Goal: Task Accomplishment & Management: Complete application form

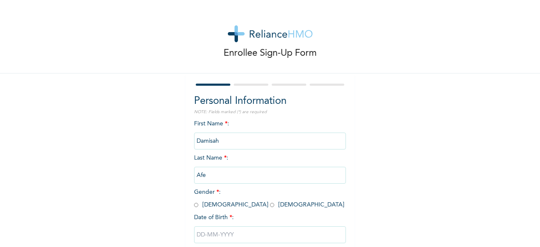
click at [221, 140] on input "Damisah" at bounding box center [270, 140] width 152 height 17
click at [194, 207] on input "radio" at bounding box center [196, 205] width 4 height 8
radio input "true"
click at [199, 240] on input "text" at bounding box center [270, 234] width 152 height 17
select select "7"
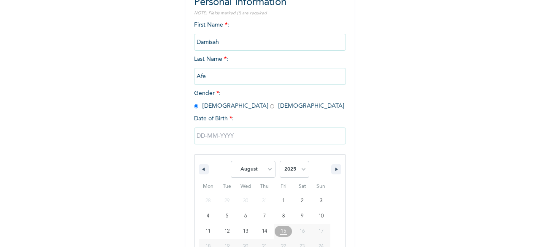
scroll to position [137, 0]
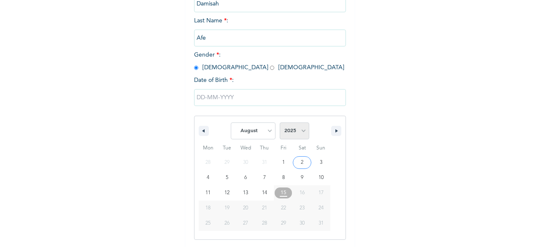
click at [297, 132] on select "2025 2024 2023 2022 2021 2020 2019 2018 2017 2016 2015 2014 2013 2012 2011 2010…" at bounding box center [295, 130] width 30 height 17
select select "1986"
click at [280, 123] on select "2025 2024 2023 2022 2021 2020 2019 2018 2017 2016 2015 2014 2013 2012 2011 2010…" at bounding box center [295, 130] width 30 height 17
type input "08/30/1986"
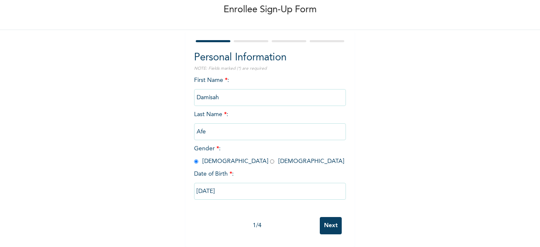
click at [337, 219] on input "Next" at bounding box center [331, 225] width 22 height 17
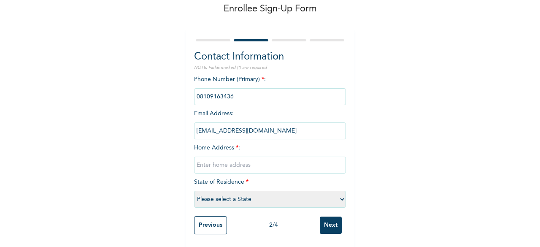
click at [221, 162] on input "text" at bounding box center [270, 165] width 152 height 17
type input "a"
type input "Ajah"
click at [245, 191] on select "Please select a State Abia Abuja (FCT) Adamawa Akwa Ibom Anambra Bauchi Bayelsa…" at bounding box center [270, 199] width 152 height 17
select select "25"
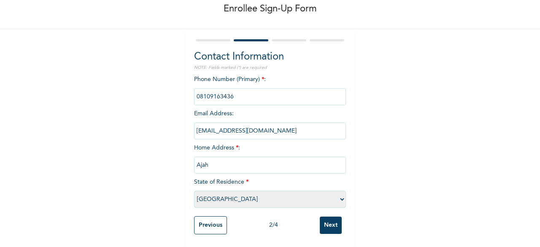
click at [194, 191] on select "Please select a State Abia Abuja (FCT) Adamawa Akwa Ibom Anambra Bauchi Bayelsa…" at bounding box center [270, 199] width 152 height 17
click at [327, 219] on input "Next" at bounding box center [331, 224] width 22 height 17
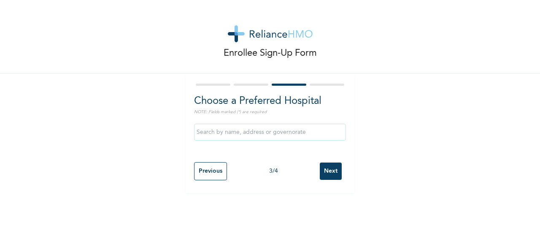
scroll to position [0, 0]
click at [288, 134] on input "text" at bounding box center [270, 132] width 152 height 17
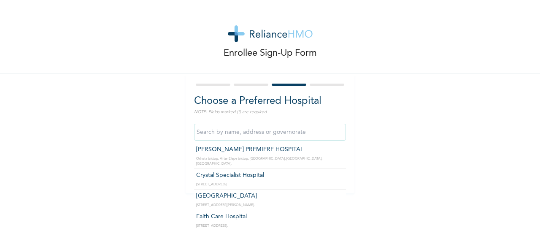
scroll to position [321, 0]
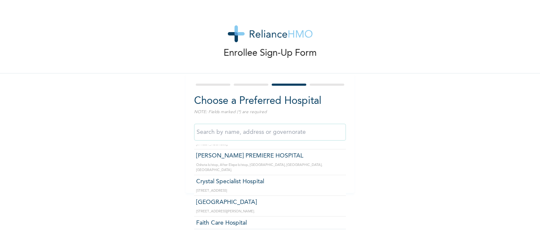
click at [375, 148] on div "Enrollee Sign-Up Form Choose a Preferred Hospital NOTE: Fields marked (*) are r…" at bounding box center [270, 96] width 540 height 193
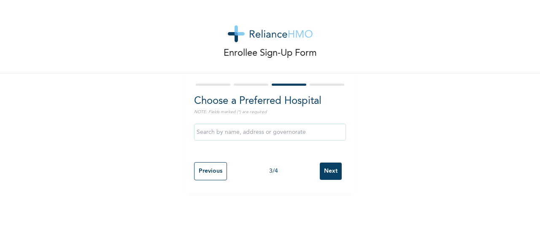
click at [330, 172] on input "Next" at bounding box center [331, 170] width 22 height 17
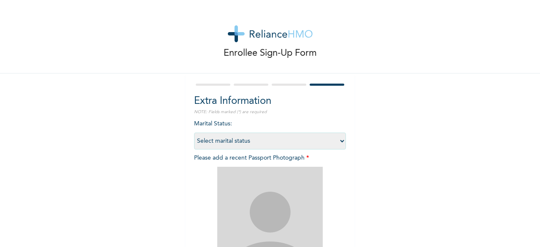
click at [335, 143] on select "Select marital status Single Married Divorced Widow/Widower" at bounding box center [270, 140] width 152 height 17
select select "2"
click at [194, 132] on select "Select marital status Single Married Divorced Widow/Widower" at bounding box center [270, 140] width 152 height 17
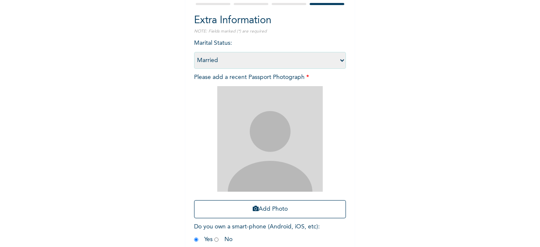
scroll to position [81, 0]
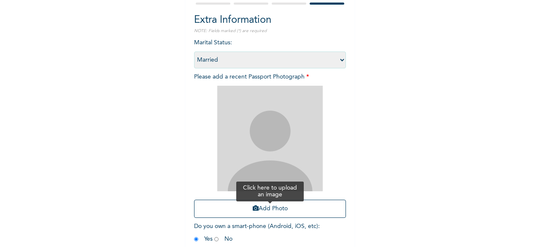
click at [281, 213] on button "Add Photo" at bounding box center [270, 209] width 152 height 18
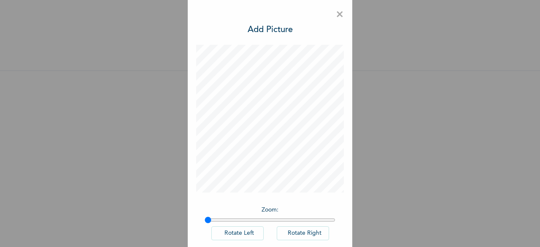
scroll to position [0, 0]
click at [263, 83] on div "× Add Picture Zoom : Rotate Left Rotate Right DONE" at bounding box center [270, 123] width 540 height 247
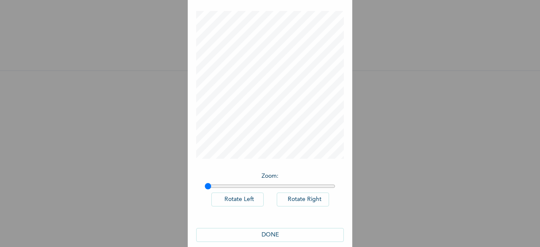
scroll to position [47, 0]
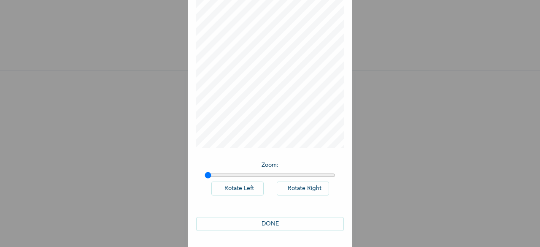
click at [265, 221] on button "DONE" at bounding box center [270, 224] width 148 height 14
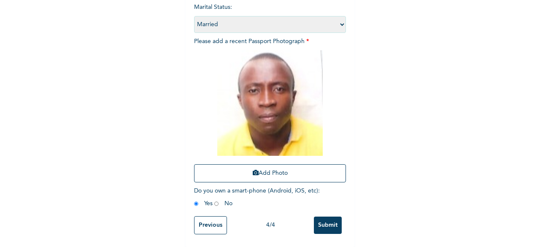
scroll to position [123, 0]
click at [214, 200] on input "radio" at bounding box center [216, 204] width 4 height 8
radio input "true"
click at [194, 200] on input "radio" at bounding box center [196, 204] width 4 height 8
radio input "true"
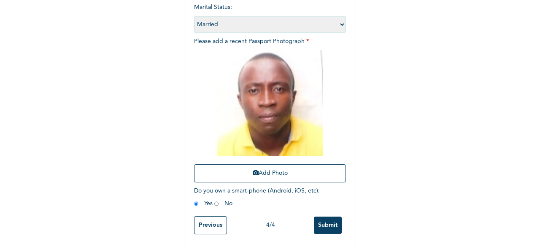
click at [322, 217] on input "Submit" at bounding box center [328, 224] width 28 height 17
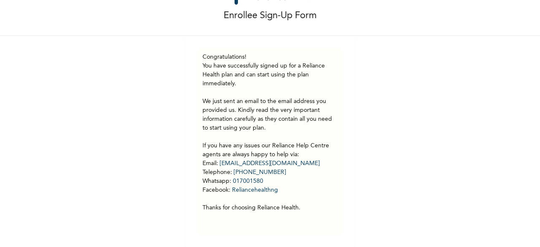
scroll to position [0, 0]
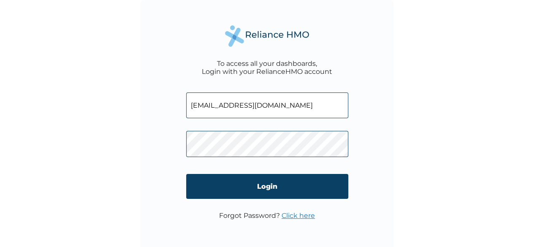
click at [266, 111] on input "damisah3@yahoo.com" at bounding box center [267, 105] width 162 height 26
type input "d"
type input "damisah.afe@charterhouselagos.com"
click at [206, 169] on form "damisah.afe@charterhouselagos.com Login" at bounding box center [267, 147] width 162 height 127
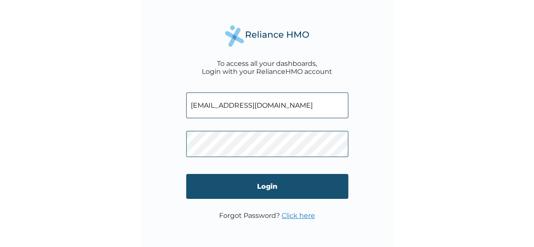
click at [278, 184] on input "Login" at bounding box center [267, 186] width 162 height 25
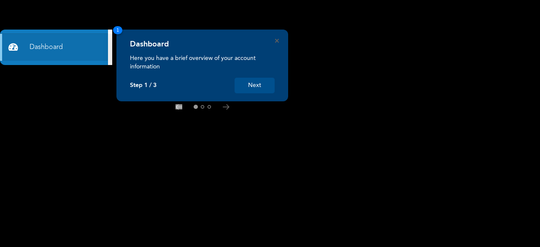
click at [258, 84] on button "Next" at bounding box center [255, 86] width 40 height 16
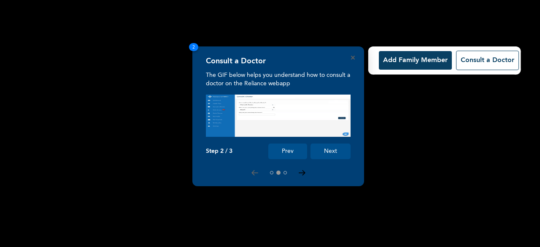
click at [302, 174] on icon at bounding box center [302, 172] width 6 height 5
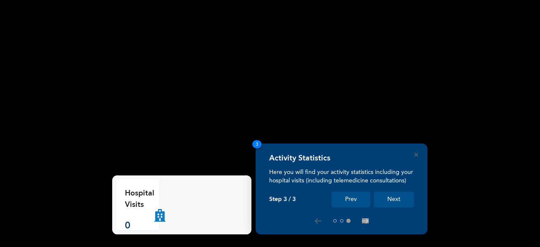
click at [395, 194] on button "Next" at bounding box center [394, 200] width 40 height 16
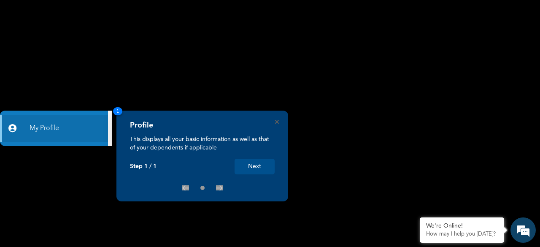
click at [256, 171] on button "Next" at bounding box center [255, 167] width 40 height 16
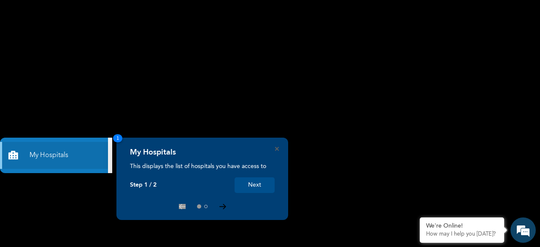
click at [224, 205] on icon at bounding box center [222, 206] width 6 height 5
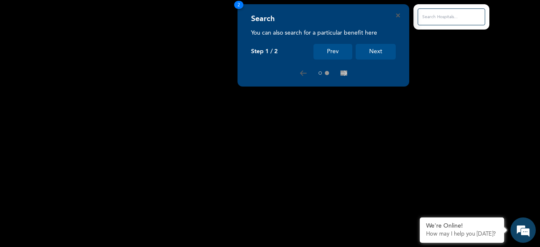
click at [377, 53] on button "Next" at bounding box center [376, 52] width 40 height 16
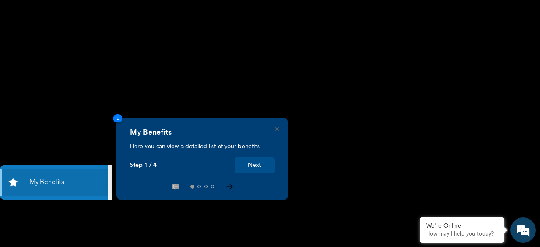
click at [229, 186] on icon at bounding box center [229, 186] width 7 height 5
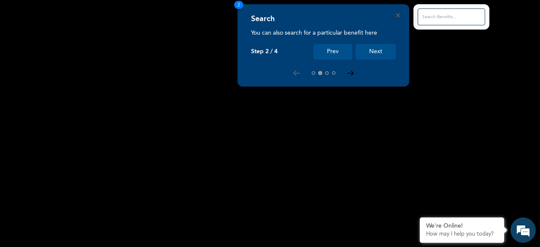
click at [350, 73] on icon at bounding box center [350, 73] width 6 height 5
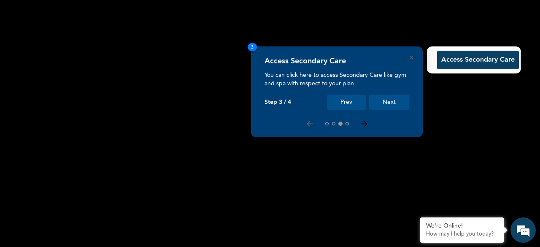
click at [363, 123] on icon at bounding box center [364, 123] width 7 height 5
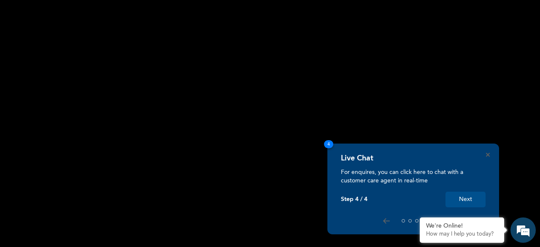
click at [468, 196] on button "Next" at bounding box center [466, 200] width 40 height 16
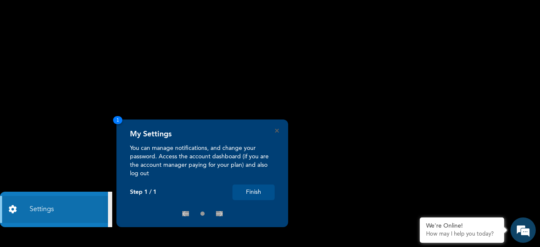
click at [260, 192] on button "Finish" at bounding box center [253, 192] width 42 height 16
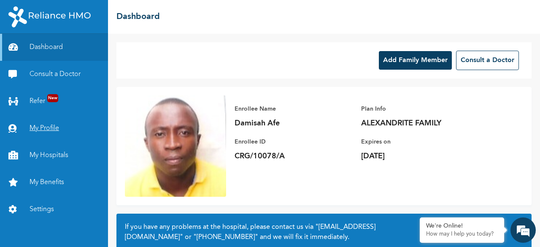
click at [47, 130] on link "My Profile" at bounding box center [54, 128] width 108 height 27
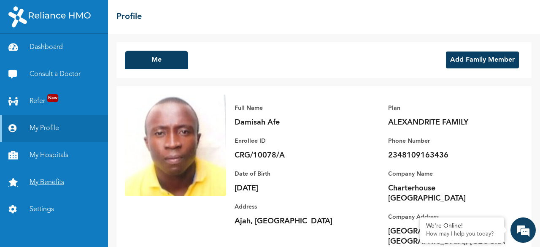
click at [51, 183] on link "My Benefits" at bounding box center [54, 182] width 108 height 27
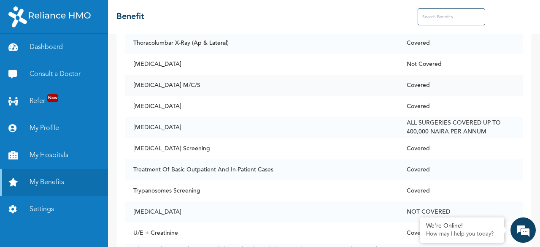
scroll to position [6102, 0]
click at [39, 208] on link "Settings" at bounding box center [54, 209] width 108 height 27
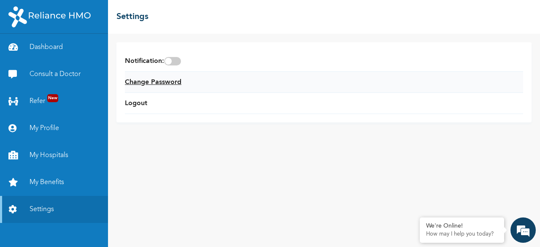
click at [162, 81] on link "Change Password" at bounding box center [153, 82] width 57 height 10
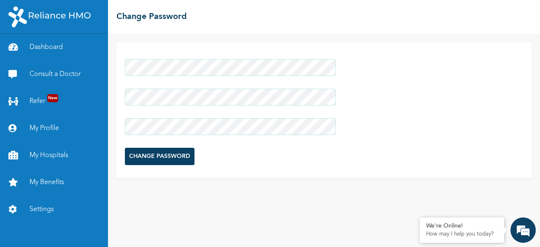
click at [152, 155] on input "CHANGE PASSWORD" at bounding box center [160, 156] width 70 height 17
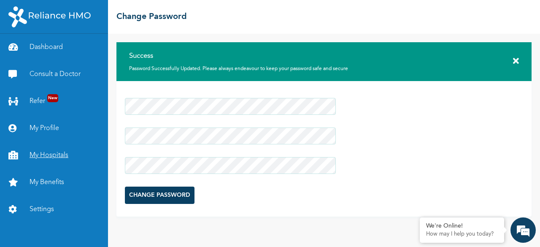
click at [47, 158] on link "My Hospitals" at bounding box center [54, 155] width 108 height 27
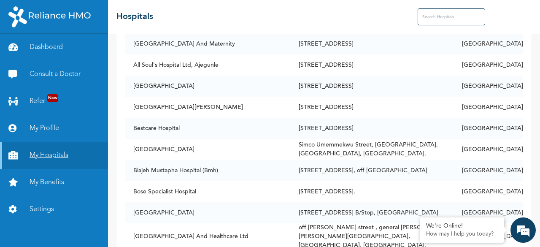
scroll to position [1059, 0]
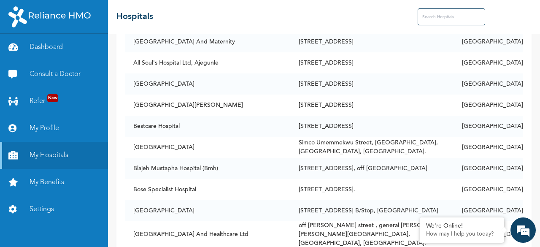
click at [431, 20] on input "text" at bounding box center [452, 16] width 68 height 17
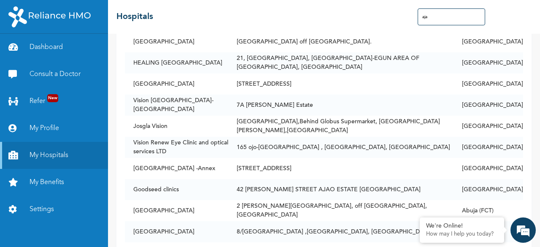
type input "ajah"
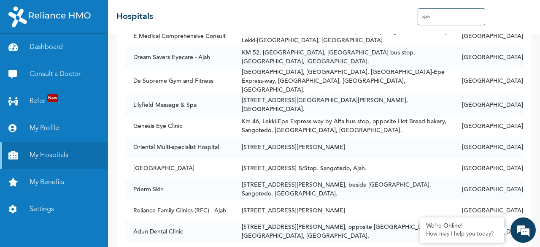
scroll to position [544, 0]
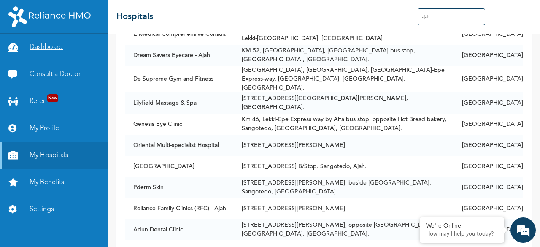
click at [55, 47] on link "Dashboard" at bounding box center [54, 47] width 108 height 27
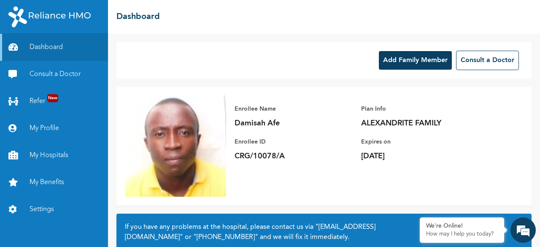
click at [412, 63] on button "Add Family Member" at bounding box center [415, 60] width 73 height 19
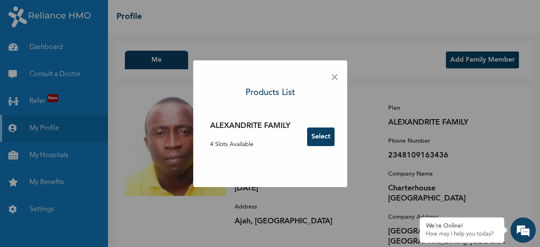
click at [320, 138] on button "Select" at bounding box center [320, 136] width 27 height 19
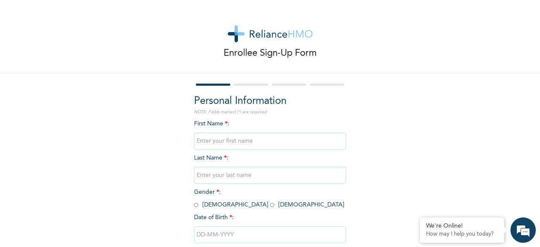
scroll to position [51, 0]
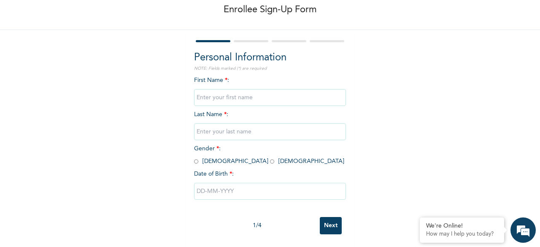
click at [329, 219] on input "Next" at bounding box center [331, 225] width 22 height 17
click at [240, 91] on input "text" at bounding box center [270, 97] width 152 height 17
type input "n"
type input "Victoria"
click at [207, 126] on input "text" at bounding box center [270, 131] width 152 height 17
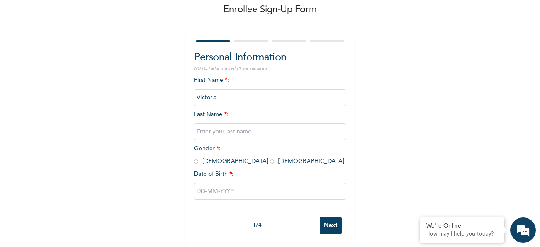
type input "DAMISAH"
click at [270, 157] on input "radio" at bounding box center [272, 161] width 4 height 8
radio input "true"
click at [202, 187] on input "text" at bounding box center [270, 191] width 152 height 17
select select "7"
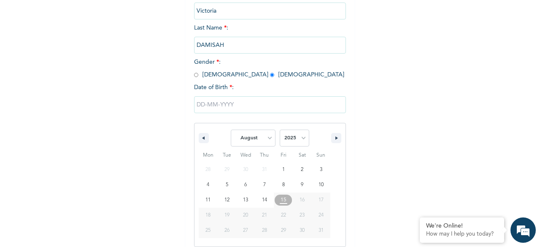
scroll to position [137, 0]
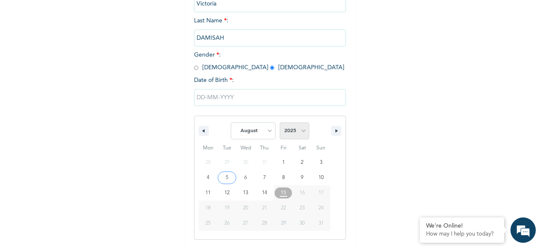
click at [302, 135] on select "2025 2024 2023 2022 2021 2020 2019 2018 2017 2016 2015 2014 2013 2012 2011 2010…" at bounding box center [295, 130] width 30 height 17
select select "2011"
click at [280, 123] on select "2025 2024 2023 2022 2021 2020 2019 2018 2017 2016 2015 2014 2013 2012 2011 2010…" at bounding box center [295, 130] width 30 height 17
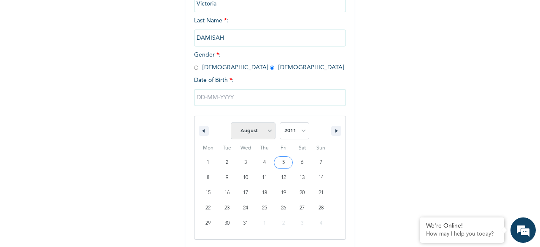
click at [265, 126] on select "January February March April May June July August September October November De…" at bounding box center [253, 130] width 45 height 17
select select "11"
click at [231, 123] on select "January February March April May June July August September October November De…" at bounding box center [253, 130] width 45 height 17
click at [299, 131] on select "2025 2024 2023 2022 2021 2020 2019 2018 2017 2016 2015 2014 2013 2012 2011 2010…" at bounding box center [295, 130] width 30 height 17
select select "1992"
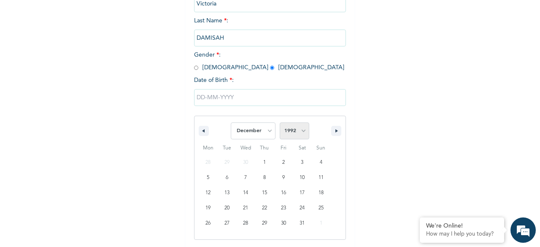
click at [280, 123] on select "2025 2024 2023 2022 2021 2020 2019 2018 2017 2016 2015 2014 2013 2012 2011 2010…" at bounding box center [295, 130] width 30 height 17
type input "12/30/1992"
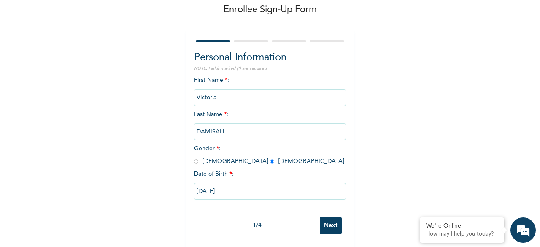
click at [330, 218] on input "Next" at bounding box center [331, 225] width 22 height 17
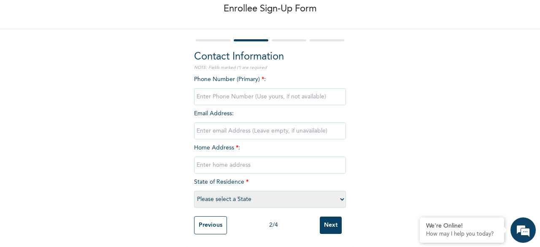
click at [330, 218] on input "Next" at bounding box center [331, 224] width 22 height 17
type input "07069563719"
type input "vikhuenbor@gmail.com"
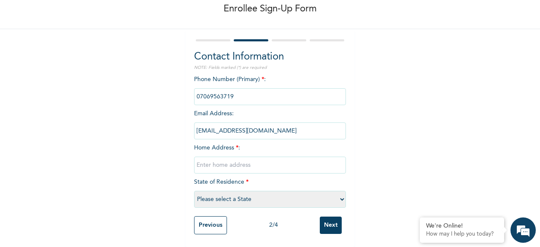
type input "[STREET_ADDRESS]"
select select "25"
click at [329, 220] on input "Next" at bounding box center [331, 224] width 22 height 17
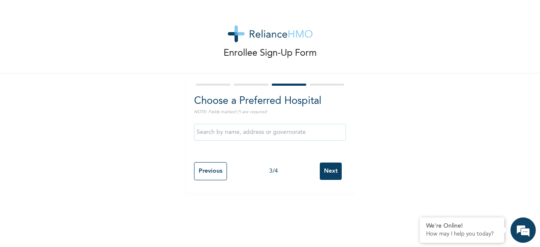
scroll to position [0, 0]
click at [327, 172] on input "Next" at bounding box center [331, 170] width 22 height 17
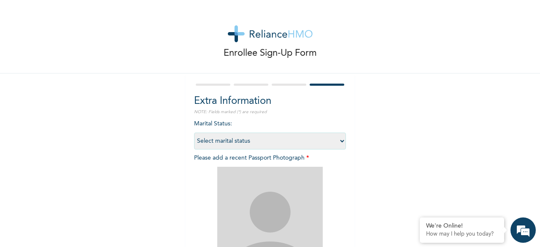
click at [319, 142] on select "Select marital status [DEMOGRAPHIC_DATA] Married [DEMOGRAPHIC_DATA] Widow/[DEMO…" at bounding box center [270, 140] width 152 height 17
select select "2"
click at [194, 132] on select "Select marital status [DEMOGRAPHIC_DATA] Married [DEMOGRAPHIC_DATA] Widow/[DEMO…" at bounding box center [270, 140] width 152 height 17
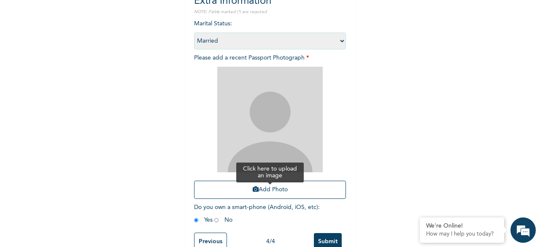
scroll to position [123, 0]
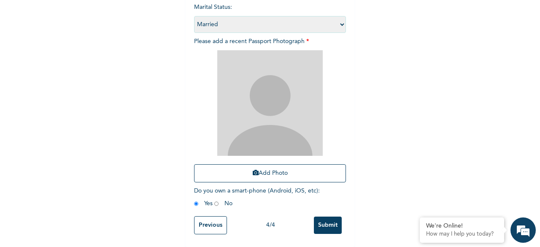
click at [62, 84] on div "Enrollee Sign-Up Form Extra Information NOTE: Fields marked (*) are required Ma…" at bounding box center [270, 65] width 540 height 363
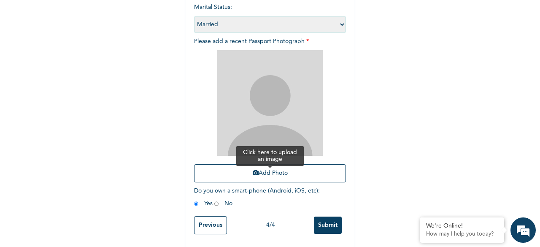
click at [270, 167] on button "Add Photo" at bounding box center [270, 173] width 152 height 18
click at [257, 166] on button "Add Photo" at bounding box center [270, 173] width 152 height 18
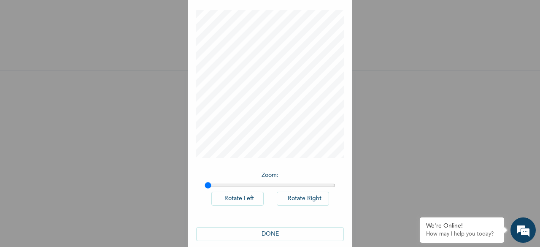
scroll to position [47, 0]
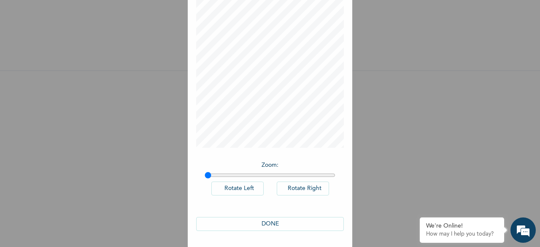
click at [270, 225] on button "DONE" at bounding box center [270, 224] width 148 height 14
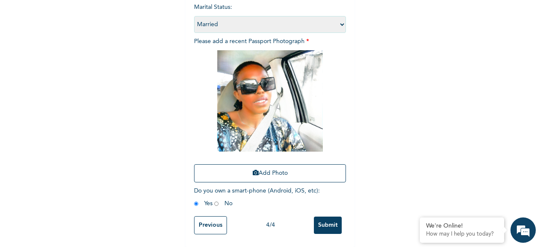
scroll to position [123, 0]
click at [328, 216] on input "Submit" at bounding box center [328, 224] width 28 height 17
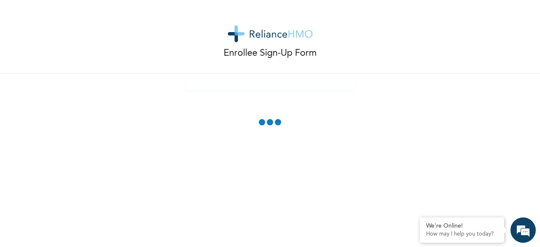
scroll to position [0, 0]
click at [403, 135] on div "Enrollee Sign-Up Form" at bounding box center [270, 123] width 540 height 247
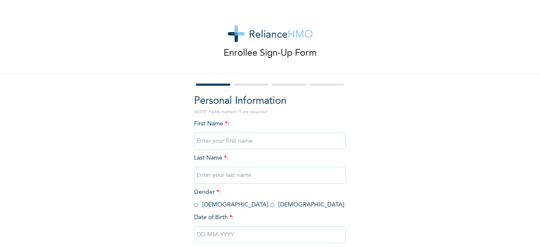
click at [135, 96] on div "Enrollee Sign-Up Form Personal Information NOTE: Fields marked (*) are required…" at bounding box center [270, 145] width 540 height 290
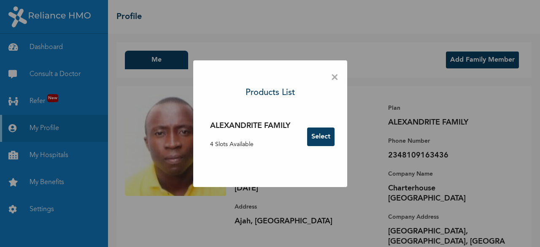
click at [336, 77] on span "×" at bounding box center [335, 78] width 8 height 18
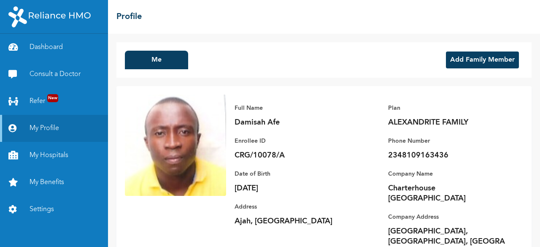
scroll to position [23, 0]
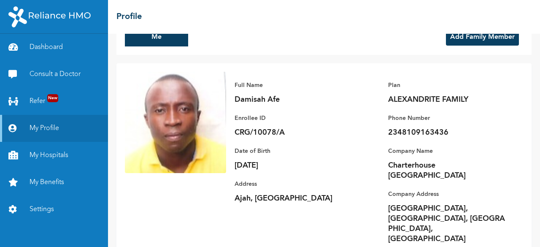
click at [459, 37] on button "Add Family Member" at bounding box center [482, 37] width 73 height 17
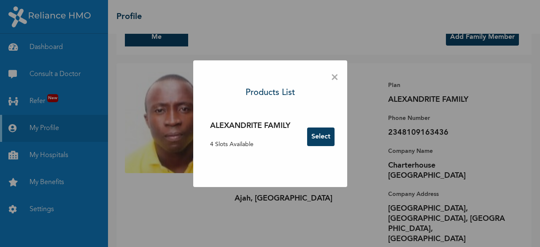
click at [318, 136] on button "Select" at bounding box center [320, 136] width 27 height 19
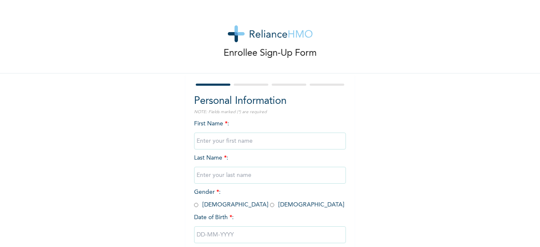
click at [271, 143] on input "text" at bounding box center [270, 140] width 152 height 17
type input "Victoria"
type input "Damisah"
click at [270, 205] on input "radio" at bounding box center [272, 205] width 4 height 8
radio input "true"
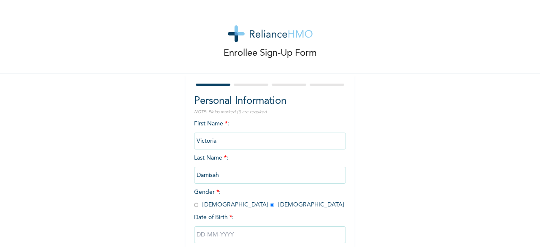
click at [204, 237] on input "text" at bounding box center [270, 234] width 152 height 17
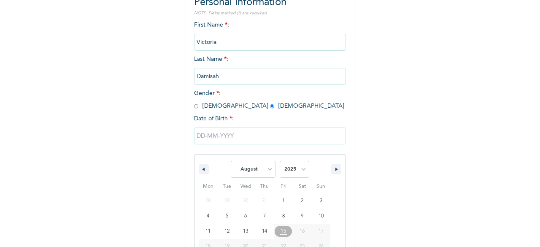
scroll to position [137, 0]
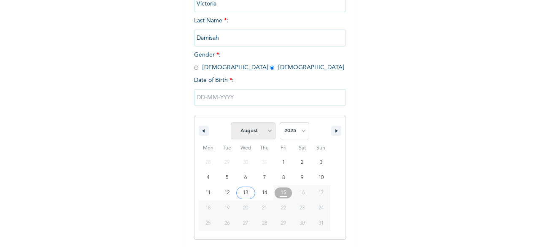
click at [267, 130] on select "January February March April May June July August September October November De…" at bounding box center [253, 130] width 45 height 17
click at [231, 123] on select "January February March April May June July August September October November De…" at bounding box center [253, 130] width 45 height 17
select select "7"
click at [298, 132] on select "2025 2024 2023 2022 2021 2020 2019 2018 2017 2016 2015 2014 2013 2012 2011 2010…" at bounding box center [295, 130] width 30 height 17
select select "1992"
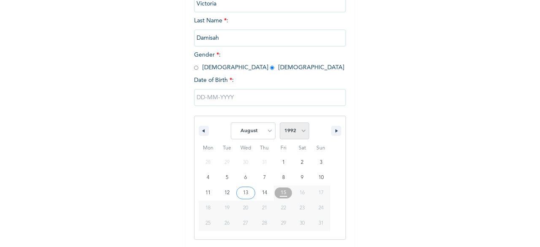
click at [280, 123] on select "2025 2024 2023 2022 2021 2020 2019 2018 2017 2016 2015 2014 2013 2012 2011 2010…" at bounding box center [295, 130] width 30 height 17
click at [271, 130] on select "January February March April May June July August September October November De…" at bounding box center [253, 130] width 45 height 17
select select "11"
click at [231, 123] on select "January February March April May June July August September October November De…" at bounding box center [253, 130] width 45 height 17
type input "12/30/1992"
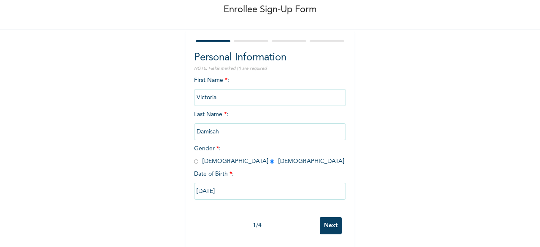
scroll to position [51, 0]
click at [327, 218] on input "Next" at bounding box center [331, 225] width 22 height 17
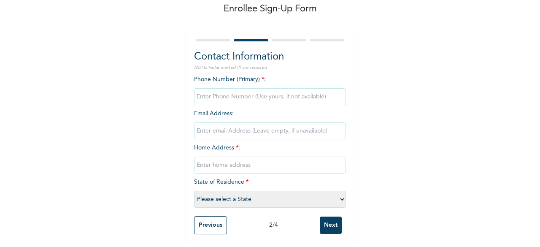
click at [212, 92] on input "phone" at bounding box center [270, 96] width 152 height 17
type input "07069563719"
type input "vikhuenbor@gmail.com"
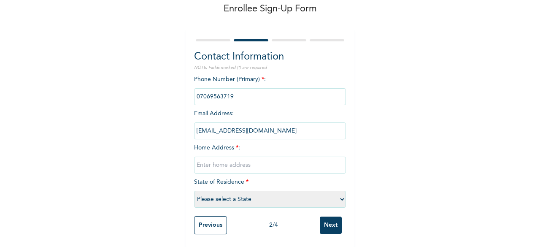
type input "[STREET_ADDRESS]"
select select "25"
click at [323, 216] on input "Next" at bounding box center [331, 224] width 22 height 17
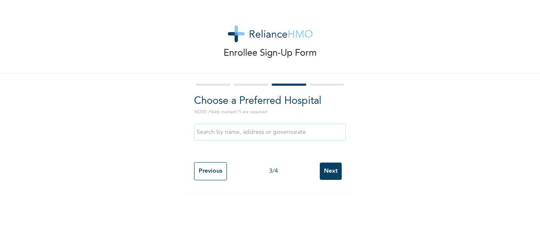
scroll to position [0, 0]
click at [329, 175] on input "Next" at bounding box center [331, 170] width 22 height 17
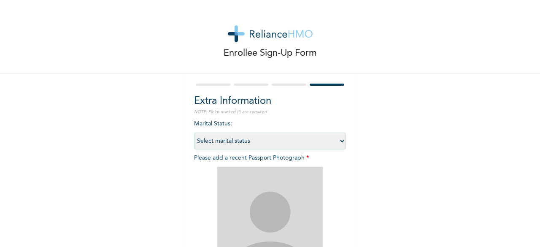
click at [304, 136] on select "Select marital status [DEMOGRAPHIC_DATA] Married [DEMOGRAPHIC_DATA] Widow/[DEMO…" at bounding box center [270, 140] width 152 height 17
select select "2"
click at [194, 132] on select "Select marital status [DEMOGRAPHIC_DATA] Married [DEMOGRAPHIC_DATA] Widow/[DEMO…" at bounding box center [270, 140] width 152 height 17
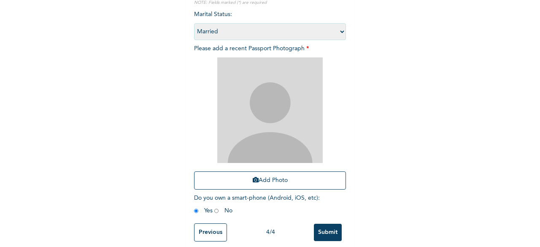
scroll to position [123, 0]
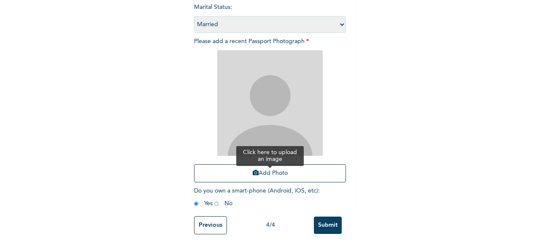
click at [271, 175] on button "Add Photo" at bounding box center [270, 173] width 152 height 18
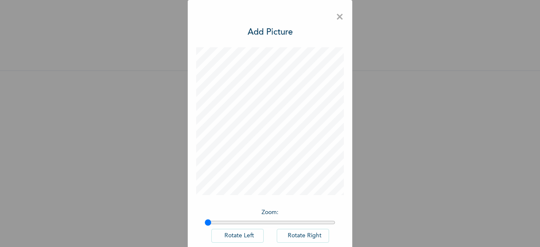
scroll to position [47, 0]
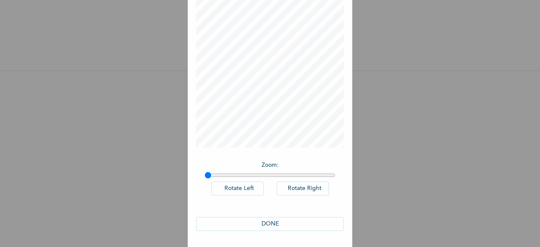
click at [276, 219] on button "DONE" at bounding box center [270, 224] width 148 height 14
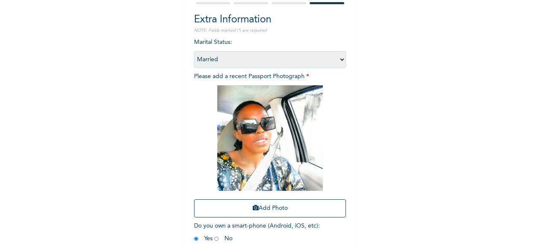
scroll to position [123, 0]
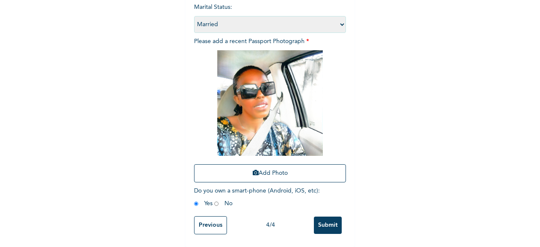
click at [325, 217] on input "Submit" at bounding box center [328, 224] width 28 height 17
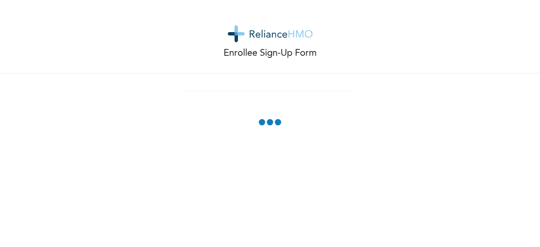
scroll to position [0, 0]
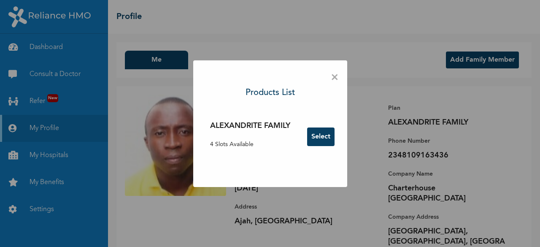
click at [335, 76] on span "×" at bounding box center [335, 78] width 8 height 18
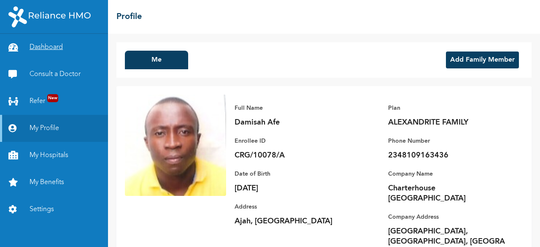
click at [43, 49] on link "Dashboard" at bounding box center [54, 47] width 108 height 27
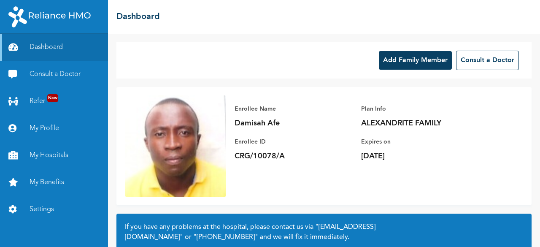
click at [402, 60] on button "Add Family Member" at bounding box center [415, 60] width 73 height 19
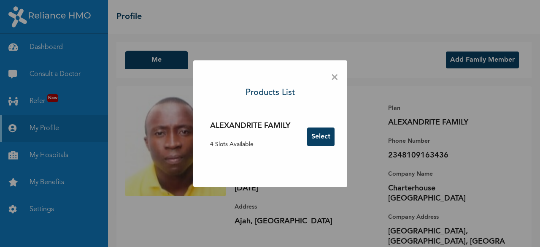
click at [319, 140] on button "Select" at bounding box center [320, 136] width 27 height 19
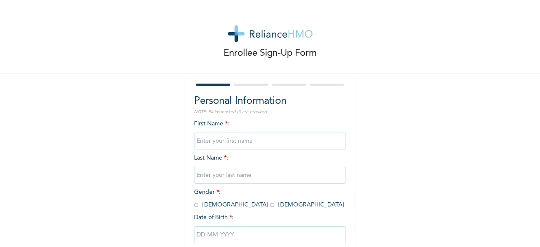
click at [254, 139] on input "text" at bounding box center [270, 140] width 152 height 17
type input "Enakhe"
click at [225, 175] on input "text" at bounding box center [270, 175] width 152 height 17
type input "DAMISAH"
click at [194, 207] on input "radio" at bounding box center [196, 205] width 4 height 8
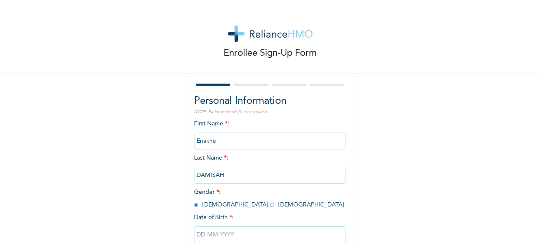
radio input "true"
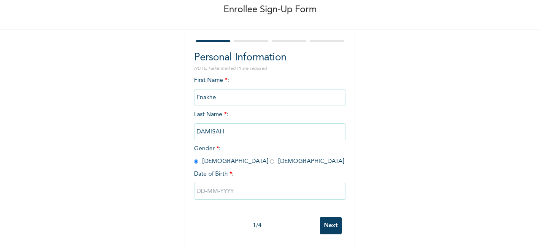
scroll to position [51, 0]
click at [227, 183] on input "text" at bounding box center [270, 191] width 152 height 17
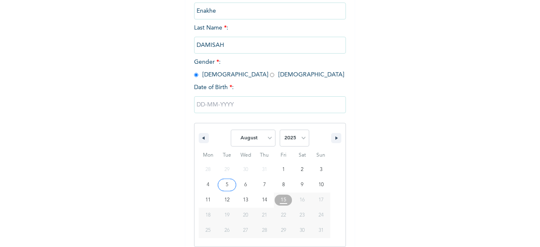
scroll to position [137, 0]
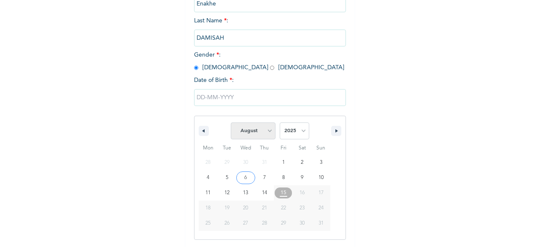
click at [266, 135] on select "January February March April May June July August September October November De…" at bounding box center [253, 130] width 45 height 17
select select "5"
click at [231, 123] on select "January February March April May June July August September October November De…" at bounding box center [253, 130] width 45 height 17
click at [303, 136] on select "2025 2024 2023 2022 2021 2020 2019 2018 2017 2016 2015 2014 2013 2012 2011 2010…" at bounding box center [295, 130] width 30 height 17
select select "2021"
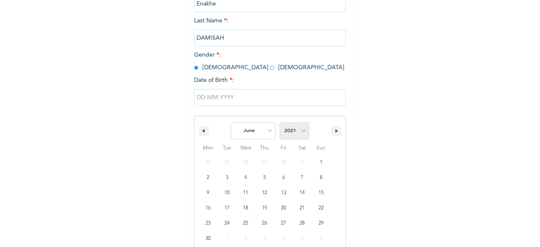
click at [280, 123] on select "2025 2024 2023 2022 2021 2020 2019 2018 2017 2016 2015 2014 2013 2012 2011 2010…" at bounding box center [295, 130] width 30 height 17
type input "06/19/2021"
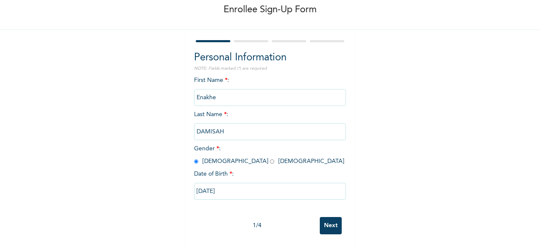
click at [328, 219] on input "Next" at bounding box center [331, 225] width 22 height 17
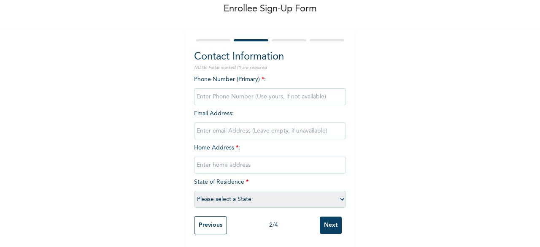
click at [242, 92] on input "phone" at bounding box center [270, 96] width 152 height 17
type input "08109163436"
type input "damisah3@yahoo.com"
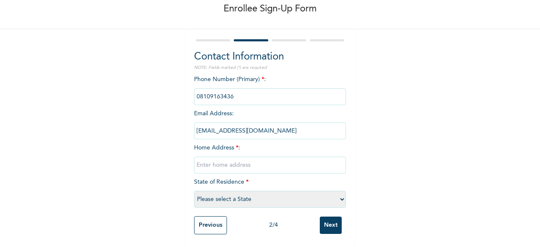
type input "[STREET_ADDRESS]"
click at [280, 193] on select "Please select a State [PERSON_NAME] (FCT) [PERSON_NAME] Ibom [GEOGRAPHIC_DATA] …" at bounding box center [270, 199] width 152 height 17
select select "25"
click at [194, 191] on select "Please select a State [PERSON_NAME] (FCT) [PERSON_NAME] Ibom [GEOGRAPHIC_DATA] …" at bounding box center [270, 199] width 152 height 17
click at [328, 219] on input "Next" at bounding box center [331, 224] width 22 height 17
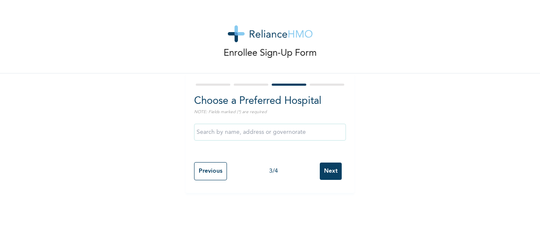
scroll to position [0, 0]
click at [328, 168] on input "Next" at bounding box center [331, 170] width 22 height 17
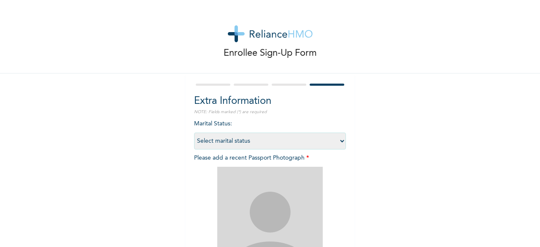
click at [320, 138] on select "Select marital status [DEMOGRAPHIC_DATA] Married [DEMOGRAPHIC_DATA] Widow/[DEMO…" at bounding box center [270, 140] width 152 height 17
select select "1"
click at [194, 132] on select "Select marital status [DEMOGRAPHIC_DATA] Married [DEMOGRAPHIC_DATA] Widow/[DEMO…" at bounding box center [270, 140] width 152 height 17
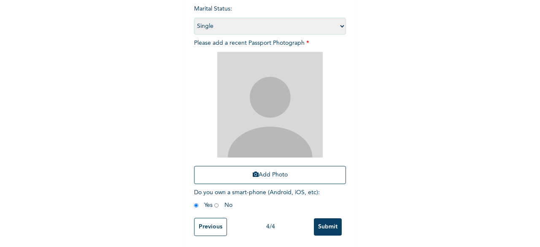
scroll to position [123, 0]
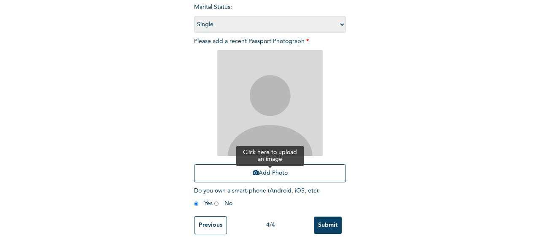
click at [286, 173] on button "Add Photo" at bounding box center [270, 173] width 152 height 18
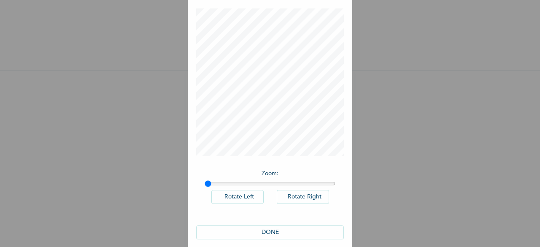
scroll to position [47, 0]
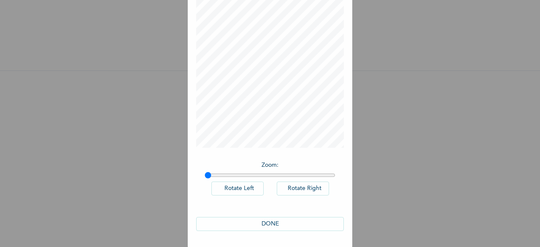
click at [271, 222] on button "DONE" at bounding box center [270, 224] width 148 height 14
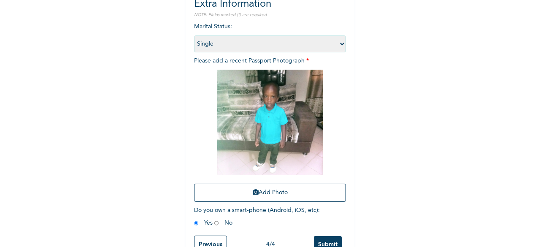
scroll to position [123, 0]
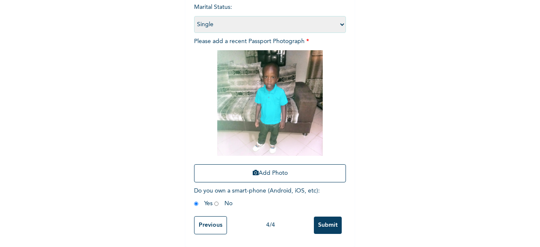
click at [214, 200] on input "radio" at bounding box center [216, 204] width 4 height 8
radio input "true"
click at [323, 217] on input "Submit" at bounding box center [328, 224] width 28 height 17
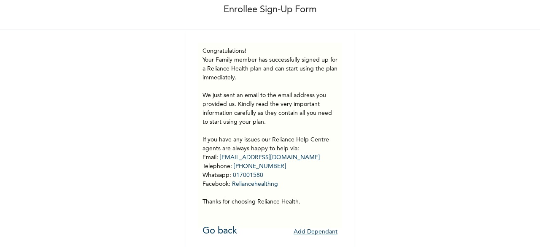
scroll to position [50, 0]
click at [312, 226] on button "Add Dependant" at bounding box center [316, 231] width 44 height 13
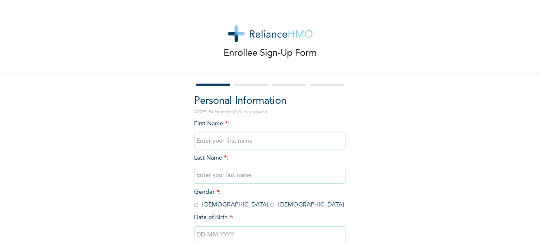
click at [239, 141] on input "text" at bounding box center [270, 140] width 152 height 17
type input "o"
type input "Ochuwa"
click at [218, 180] on input "text" at bounding box center [270, 175] width 152 height 17
type input "DAMISAH"
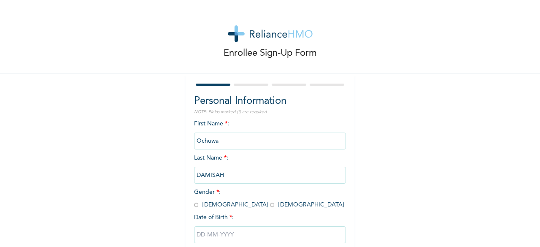
click at [270, 205] on input "radio" at bounding box center [272, 205] width 4 height 8
radio input "true"
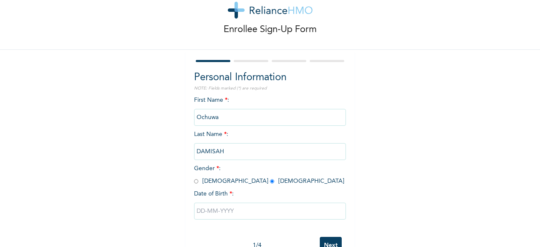
scroll to position [51, 0]
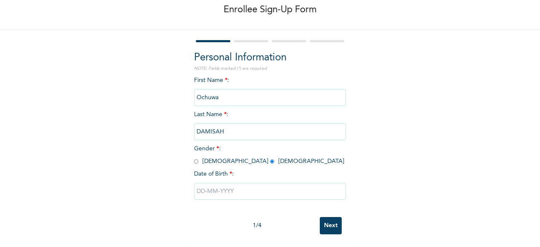
click at [200, 185] on input "text" at bounding box center [270, 191] width 152 height 17
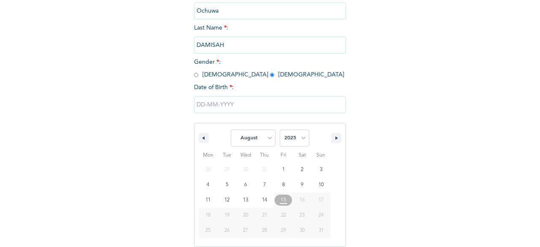
scroll to position [137, 0]
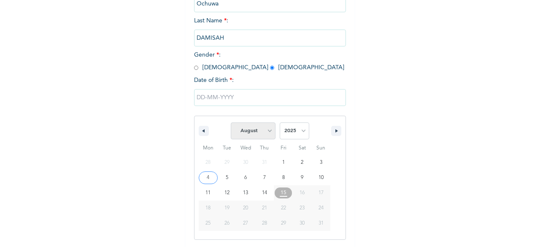
click at [262, 130] on select "January February March April May June July August September October November De…" at bounding box center [253, 130] width 45 height 17
select select "5"
click at [231, 123] on select "January February March April May June July August September October November De…" at bounding box center [253, 130] width 45 height 17
click at [302, 133] on select "2025 2024 2023 2022 2021 2020 2019 2018 2017 2016 2015 2014 2013 2012 2011 2010…" at bounding box center [295, 130] width 30 height 17
select select "2023"
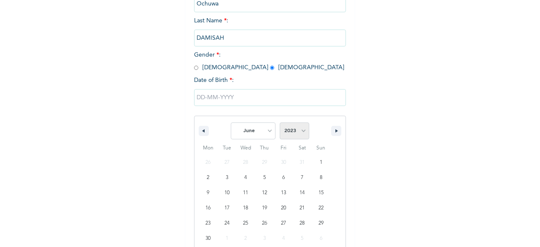
click at [280, 123] on select "2025 2024 2023 2022 2021 2020 2019 2018 2017 2016 2015 2014 2013 2012 2011 2010…" at bounding box center [295, 130] width 30 height 17
type input "[DATE]"
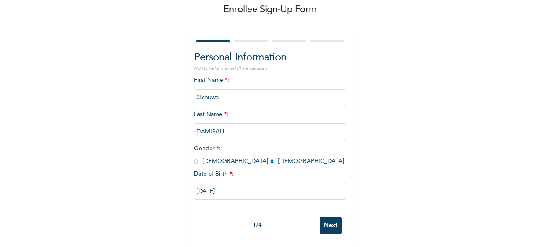
scroll to position [51, 0]
click at [327, 218] on input "Next" at bounding box center [331, 225] width 22 height 17
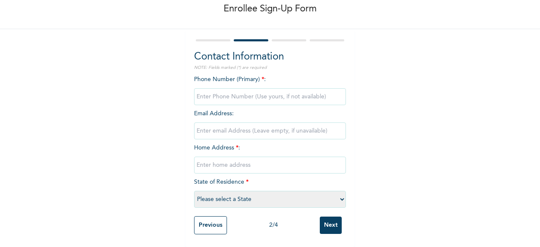
click at [232, 92] on input "phone" at bounding box center [270, 96] width 152 height 17
type input "08109163436"
type input "damisah3@yahoo.com"
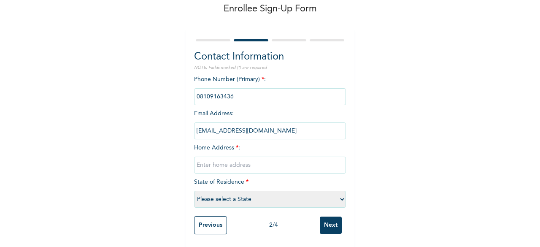
type input "[STREET_ADDRESS]"
click at [273, 196] on select "Please select a State [PERSON_NAME] (FCT) [PERSON_NAME] Ibom [GEOGRAPHIC_DATA] …" at bounding box center [270, 199] width 152 height 17
select select "25"
click at [194, 191] on select "Please select a State [PERSON_NAME] (FCT) [PERSON_NAME] Ibom [GEOGRAPHIC_DATA] …" at bounding box center [270, 199] width 152 height 17
click at [325, 218] on input "Next" at bounding box center [331, 224] width 22 height 17
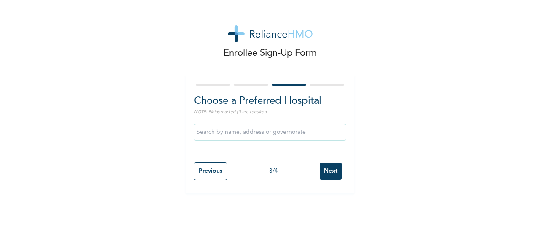
scroll to position [0, 0]
click at [326, 171] on input "Next" at bounding box center [331, 170] width 22 height 17
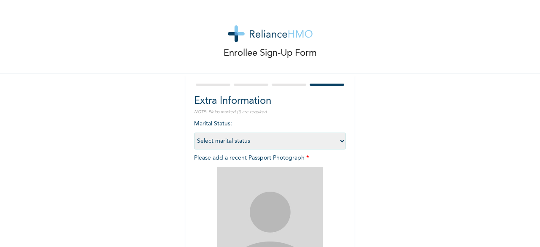
click at [330, 137] on select "Select marital status [DEMOGRAPHIC_DATA] Married [DEMOGRAPHIC_DATA] Widow/[DEMO…" at bounding box center [270, 140] width 152 height 17
select select "1"
click at [194, 132] on select "Select marital status [DEMOGRAPHIC_DATA] Married [DEMOGRAPHIC_DATA] Widow/[DEMO…" at bounding box center [270, 140] width 152 height 17
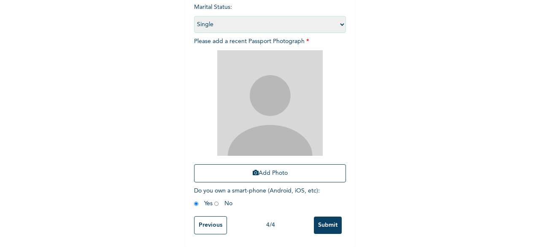
scroll to position [123, 0]
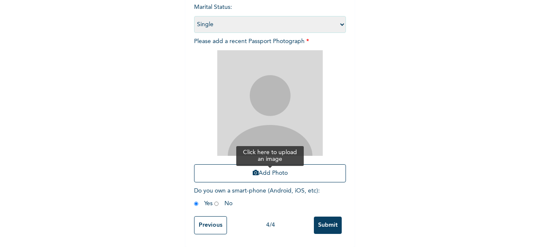
click at [276, 168] on button "Add Photo" at bounding box center [270, 173] width 152 height 18
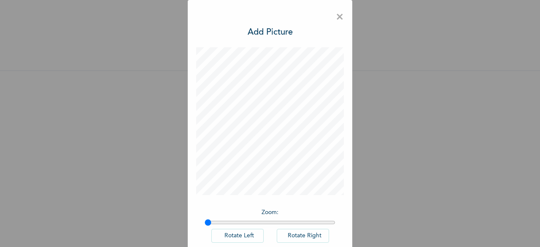
scroll to position [47, 0]
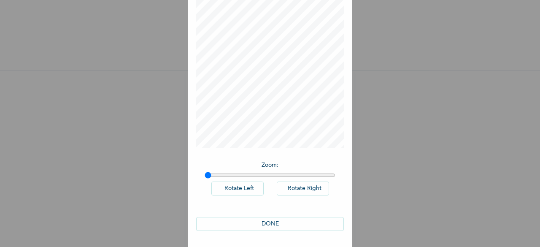
click at [278, 224] on button "DONE" at bounding box center [270, 224] width 148 height 14
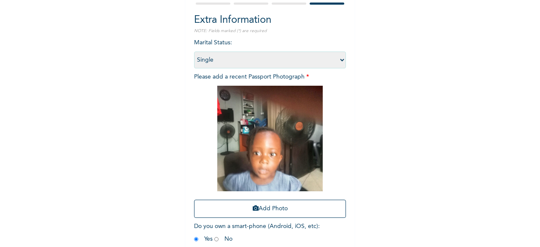
scroll to position [123, 0]
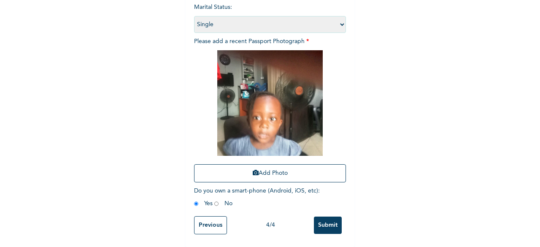
click at [214, 200] on input "radio" at bounding box center [216, 204] width 4 height 8
radio input "true"
click at [324, 219] on input "Submit" at bounding box center [328, 224] width 28 height 17
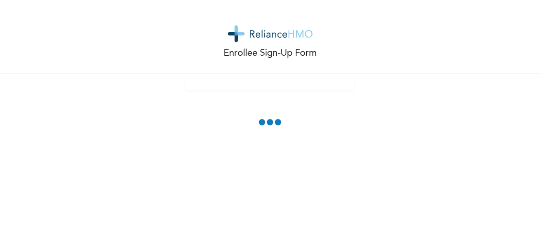
scroll to position [0, 0]
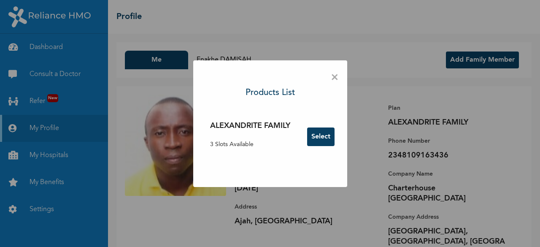
click at [334, 78] on span "×" at bounding box center [335, 78] width 8 height 18
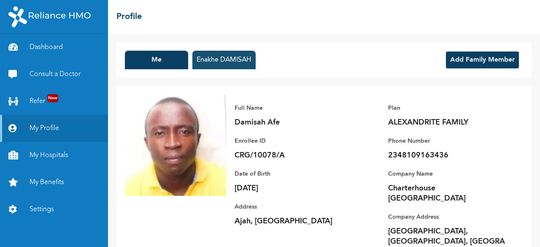
click at [226, 64] on button "Enakhe DAMISAH" at bounding box center [223, 60] width 63 height 19
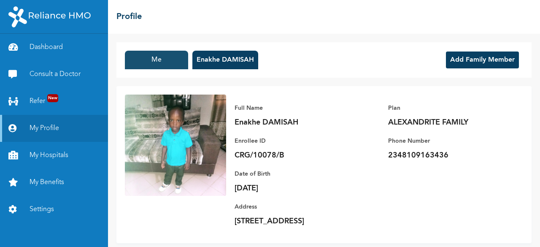
click at [165, 60] on button "Me" at bounding box center [156, 60] width 63 height 19
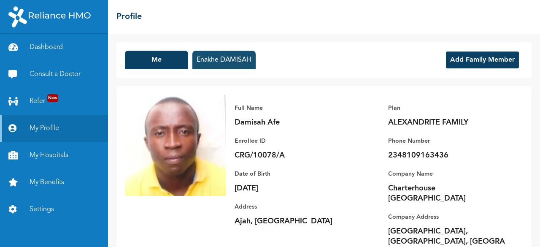
click at [229, 59] on button "Enakhe DAMISAH" at bounding box center [223, 60] width 63 height 19
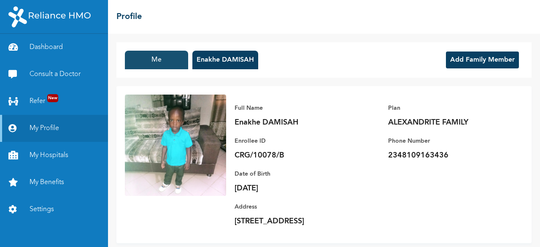
click at [160, 54] on button "Me" at bounding box center [156, 60] width 63 height 19
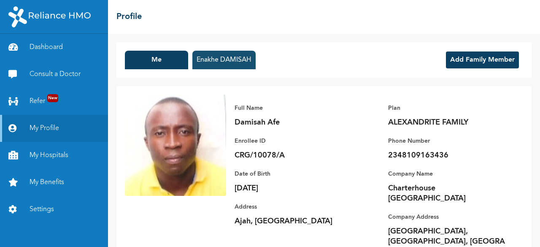
click at [216, 57] on button "Enakhe DAMISAH" at bounding box center [223, 60] width 63 height 19
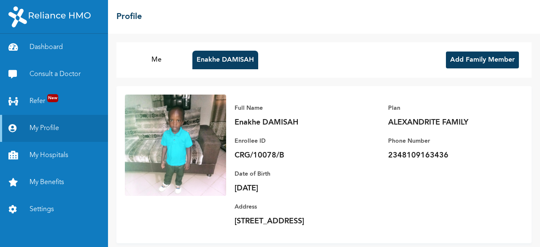
click at [462, 57] on button "Add Family Member" at bounding box center [482, 59] width 73 height 17
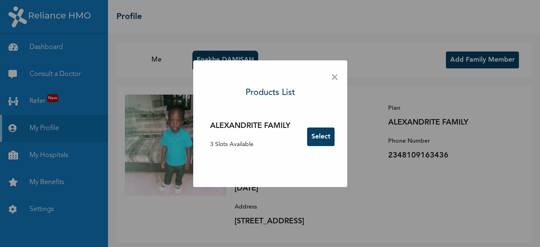
click at [324, 135] on button "Select" at bounding box center [320, 136] width 27 height 19
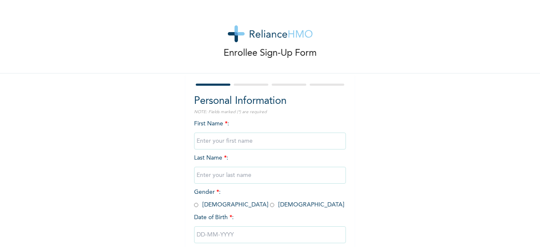
click at [240, 142] on input "text" at bounding box center [270, 140] width 152 height 17
type input "Ochuwa"
click at [228, 173] on input "text" at bounding box center [270, 175] width 152 height 17
type input "DAMISAH"
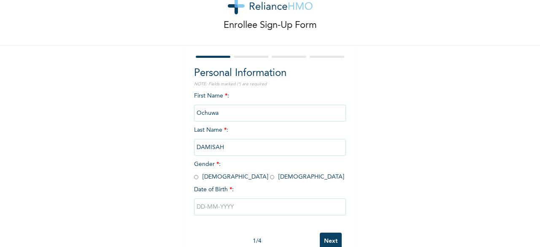
scroll to position [51, 0]
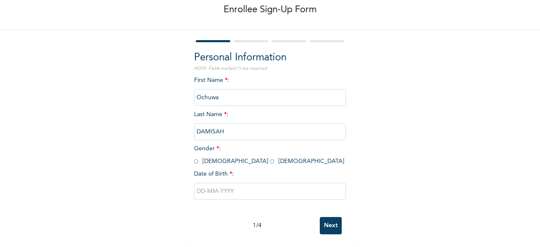
click at [270, 157] on input "radio" at bounding box center [272, 161] width 4 height 8
radio input "true"
click at [205, 189] on input "text" at bounding box center [270, 191] width 152 height 17
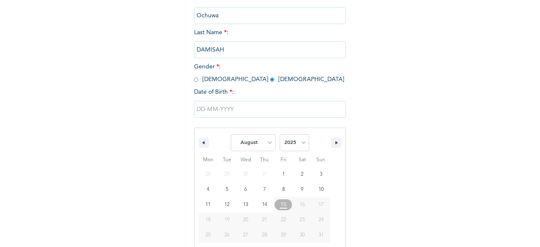
scroll to position [137, 0]
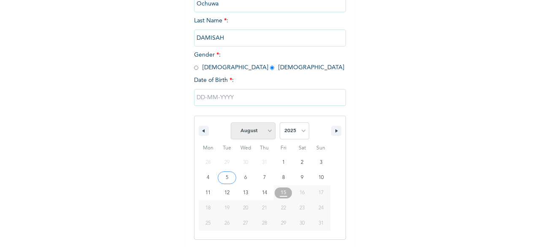
click at [267, 135] on select "January February March April May June July August September October November De…" at bounding box center [253, 130] width 45 height 17
select select "5"
click at [231, 123] on select "January February March April May June July August September October November De…" at bounding box center [253, 130] width 45 height 17
click at [298, 131] on select "2025 2024 2023 2022 2021 2020 2019 2018 2017 2016 2015 2014 2013 2012 2011 2010…" at bounding box center [295, 130] width 30 height 17
select select "2023"
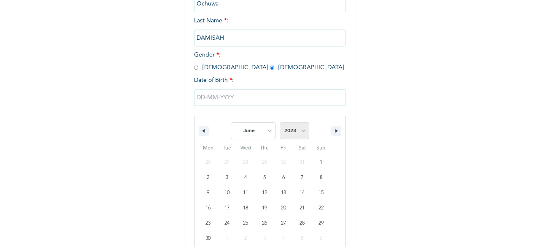
click at [280, 123] on select "2025 2024 2023 2022 2021 2020 2019 2018 2017 2016 2015 2014 2013 2012 2011 2010…" at bounding box center [295, 130] width 30 height 17
click at [223, 101] on input "text" at bounding box center [270, 97] width 152 height 17
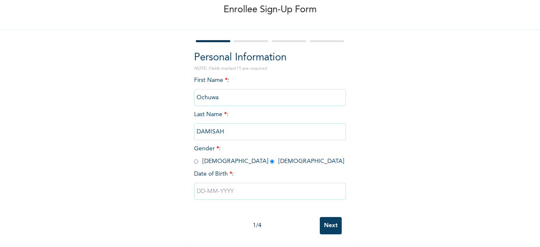
click at [216, 188] on input "text" at bounding box center [270, 191] width 152 height 17
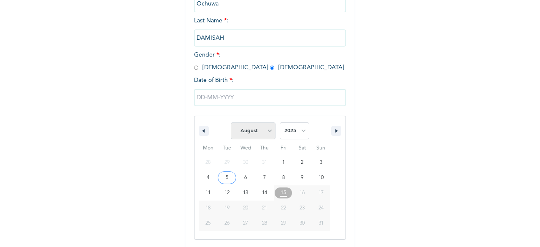
click at [267, 134] on select "January February March April May June July August September October November De…" at bounding box center [253, 130] width 45 height 17
select select "5"
click at [231, 123] on select "January February March April May June July August September October November De…" at bounding box center [253, 130] width 45 height 17
type input "[DATE]"
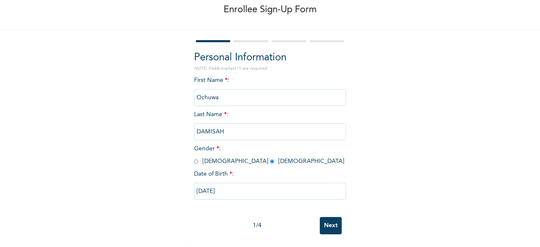
click at [271, 192] on input "[DATE]" at bounding box center [270, 191] width 152 height 17
select select "5"
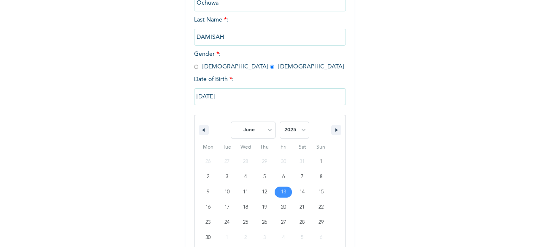
scroll to position [152, 0]
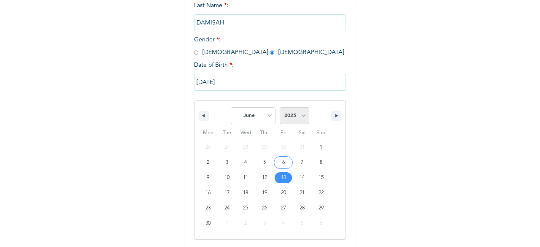
click at [302, 114] on select "2025 2024 2023 2022 2021 2020 2019 2018 2017 2016 2015 2014 2013 2012 2011 2010…" at bounding box center [295, 115] width 30 height 17
select select "2023"
click at [280, 108] on select "2025 2024 2023 2022 2021 2020 2019 2018 2017 2016 2015 2014 2013 2012 2011 2010…" at bounding box center [295, 115] width 30 height 17
type input "[DATE]"
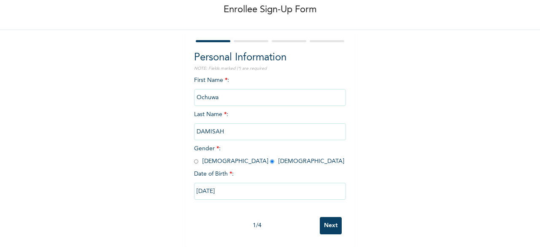
click at [325, 220] on input "Next" at bounding box center [331, 225] width 22 height 17
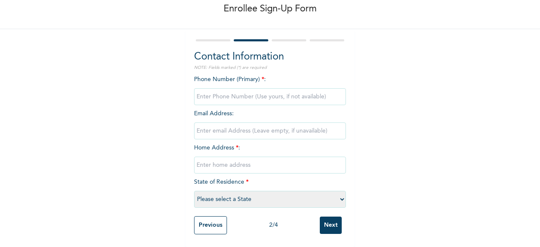
click at [239, 96] on input "phone" at bounding box center [270, 96] width 152 height 17
type input "07013126106"
click at [253, 122] on input "email" at bounding box center [270, 130] width 152 height 17
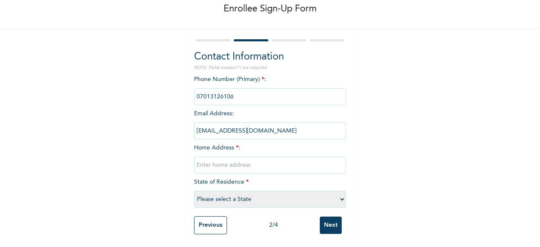
type input "[EMAIL_ADDRESS][DOMAIN_NAME]"
click at [237, 162] on input "text" at bounding box center [270, 165] width 152 height 17
type input "[STREET_ADDRESS]"
click at [273, 196] on select "Please select a State [PERSON_NAME] (FCT) [PERSON_NAME] Ibom [GEOGRAPHIC_DATA] …" at bounding box center [270, 199] width 152 height 17
select select "25"
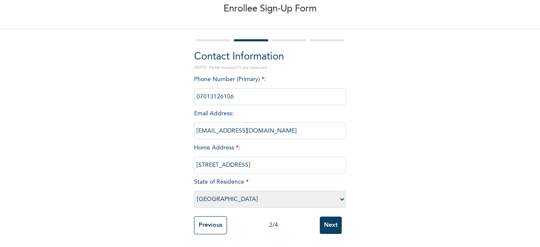
click at [194, 191] on select "Please select a State [PERSON_NAME] (FCT) [PERSON_NAME] Ibom [GEOGRAPHIC_DATA] …" at bounding box center [270, 199] width 152 height 17
click at [323, 220] on input "Next" at bounding box center [331, 224] width 22 height 17
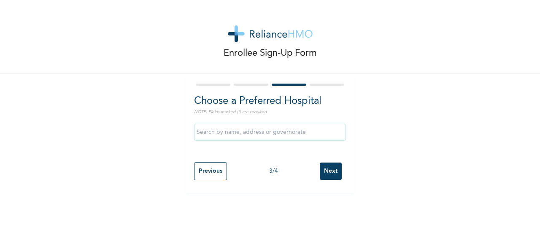
scroll to position [0, 0]
click at [327, 175] on input "Next" at bounding box center [331, 170] width 22 height 17
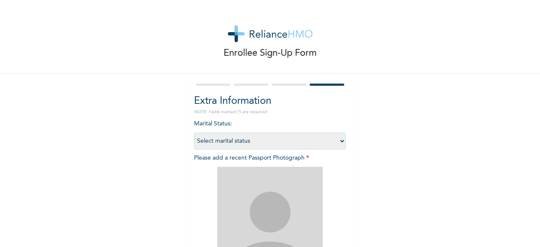
click at [306, 143] on select "Select marital status [DEMOGRAPHIC_DATA] Married [DEMOGRAPHIC_DATA] Widow/[DEMO…" at bounding box center [270, 140] width 152 height 17
select select "1"
click at [194, 132] on select "Select marital status [DEMOGRAPHIC_DATA] Married [DEMOGRAPHIC_DATA] Widow/[DEMO…" at bounding box center [270, 140] width 152 height 17
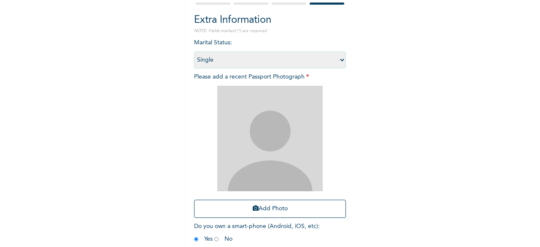
scroll to position [88, 0]
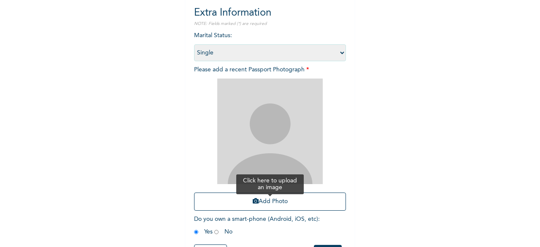
click at [291, 196] on button "Add Photo" at bounding box center [270, 201] width 152 height 18
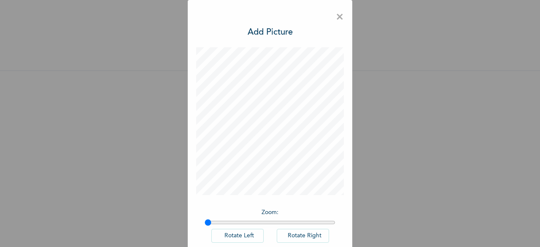
scroll to position [47, 0]
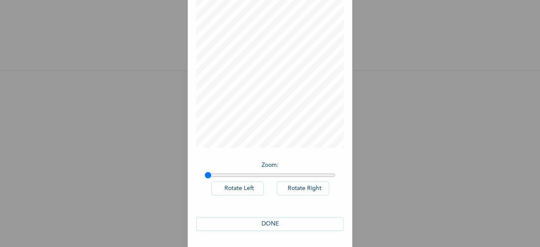
click at [287, 224] on button "DONE" at bounding box center [270, 224] width 148 height 14
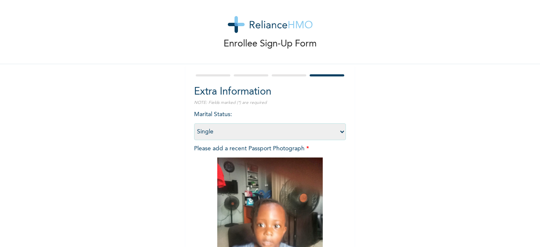
scroll to position [123, 0]
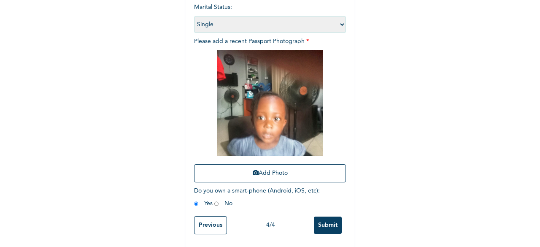
click at [214, 200] on input "radio" at bounding box center [216, 204] width 4 height 8
radio input "true"
click at [324, 218] on input "Submit" at bounding box center [328, 224] width 28 height 17
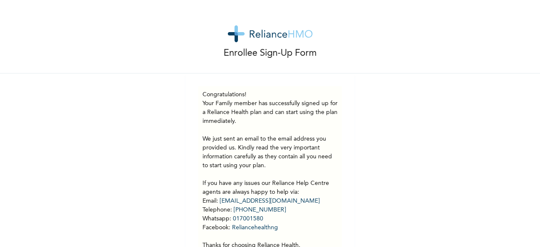
scroll to position [50, 0]
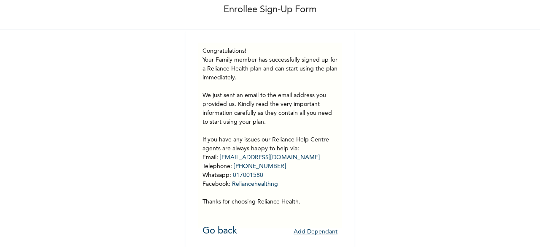
click at [445, 111] on div "Enrollee Sign-Up Form Congratulations! Your Family member has successfully sign…" at bounding box center [270, 102] width 540 height 290
click at [220, 226] on link "Go back" at bounding box center [220, 230] width 35 height 9
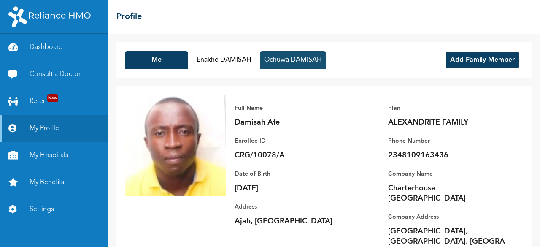
click at [311, 56] on button "Ochuwa DAMISAH" at bounding box center [293, 60] width 66 height 19
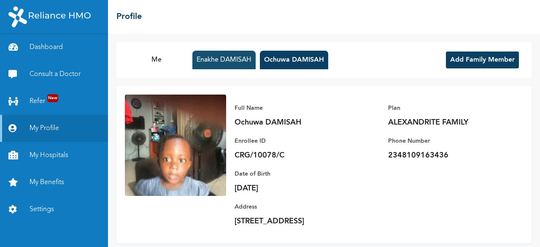
click at [221, 61] on button "Enakhe DAMISAH" at bounding box center [223, 60] width 63 height 19
